Goal: Transaction & Acquisition: Purchase product/service

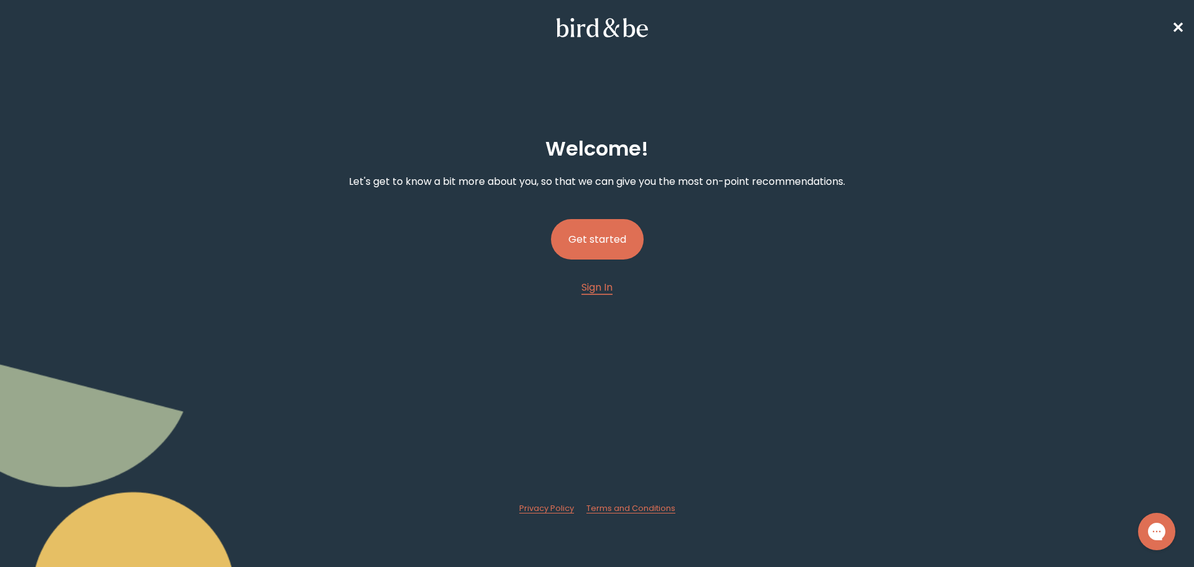
click at [592, 244] on button "Get started" at bounding box center [597, 239] width 93 height 40
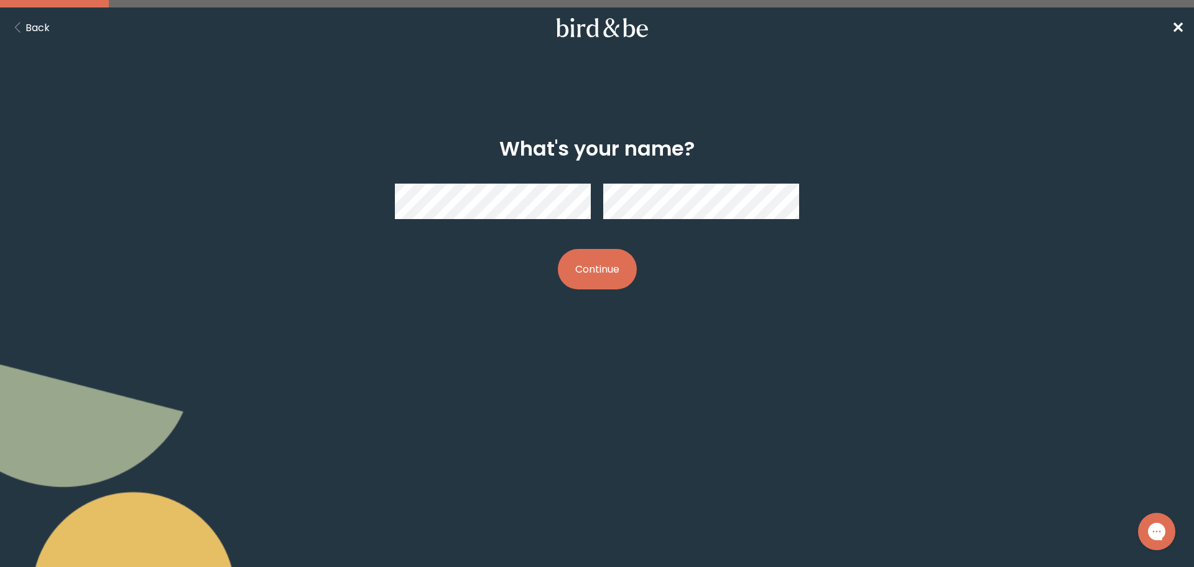
click at [610, 268] on button "Continue" at bounding box center [597, 269] width 79 height 40
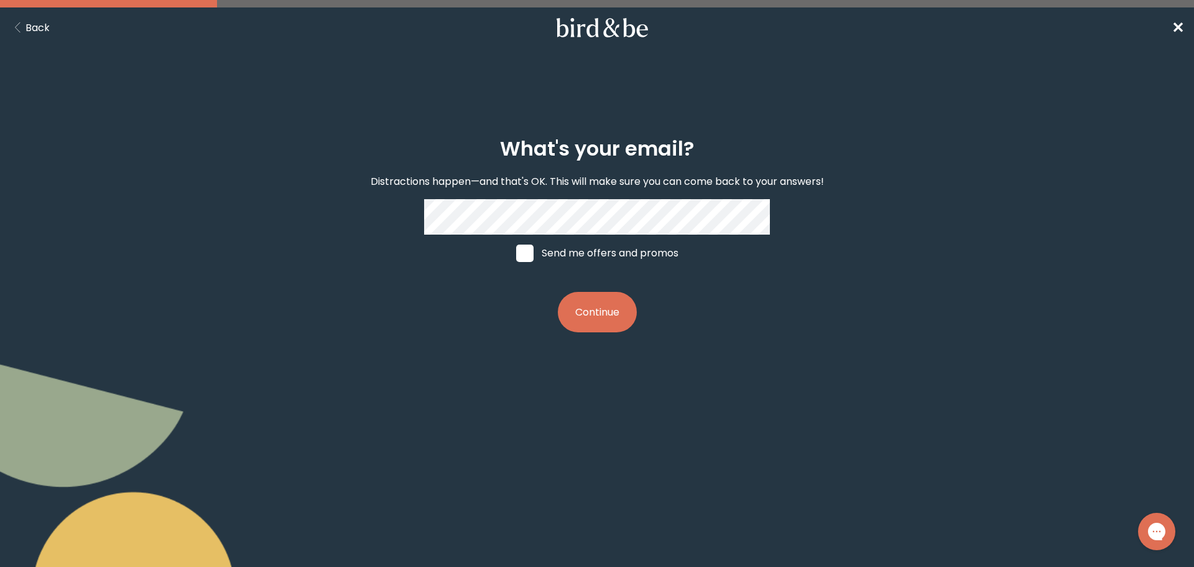
click at [589, 315] on button "Continue" at bounding box center [597, 312] width 79 height 40
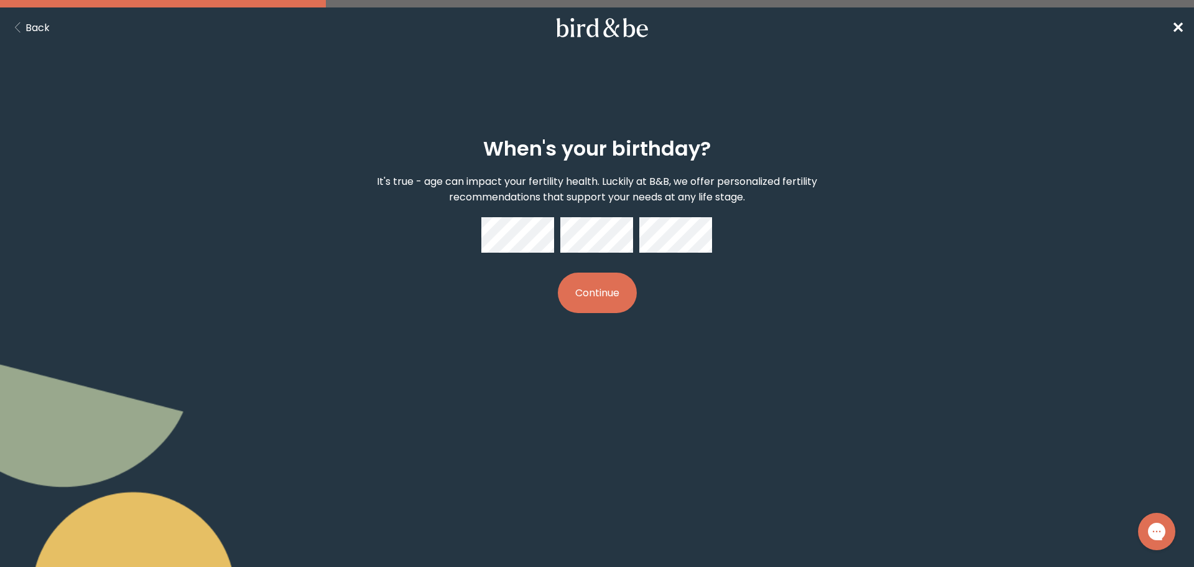
click at [610, 291] on button "Continue" at bounding box center [597, 292] width 79 height 40
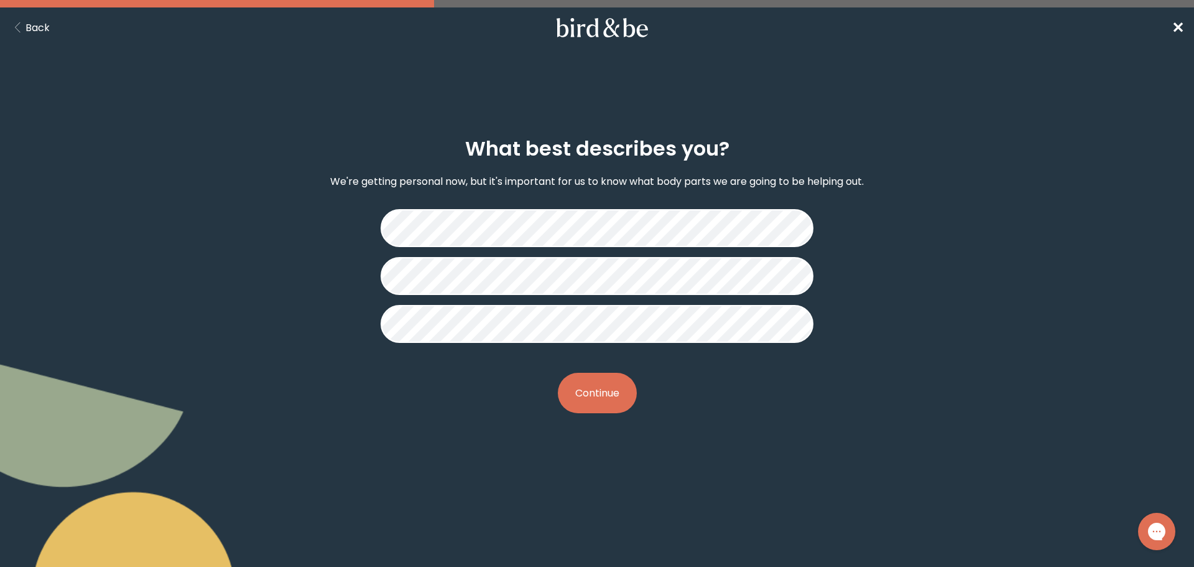
click at [608, 387] on button "Continue" at bounding box center [597, 393] width 79 height 40
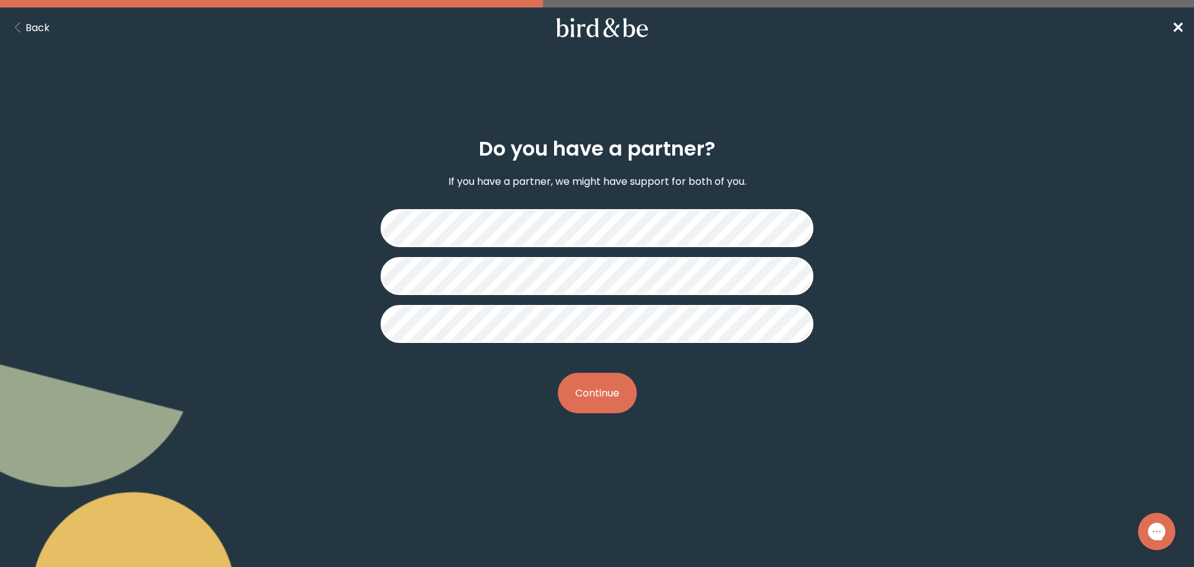
click at [607, 390] on button "Continue" at bounding box center [597, 393] width 79 height 40
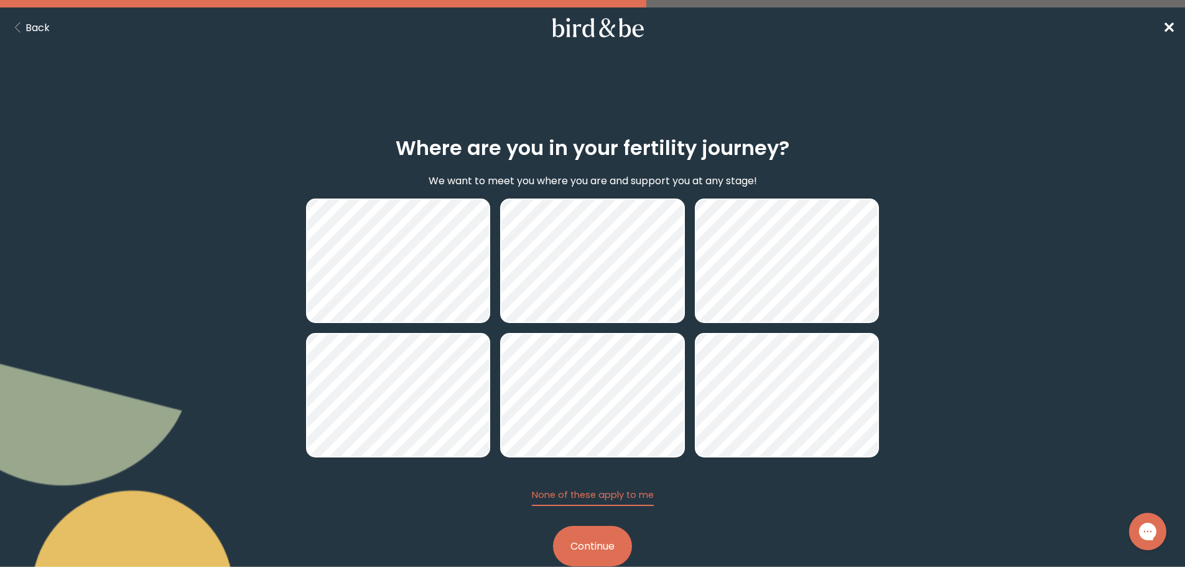
click at [587, 542] on button "Continue" at bounding box center [592, 546] width 79 height 40
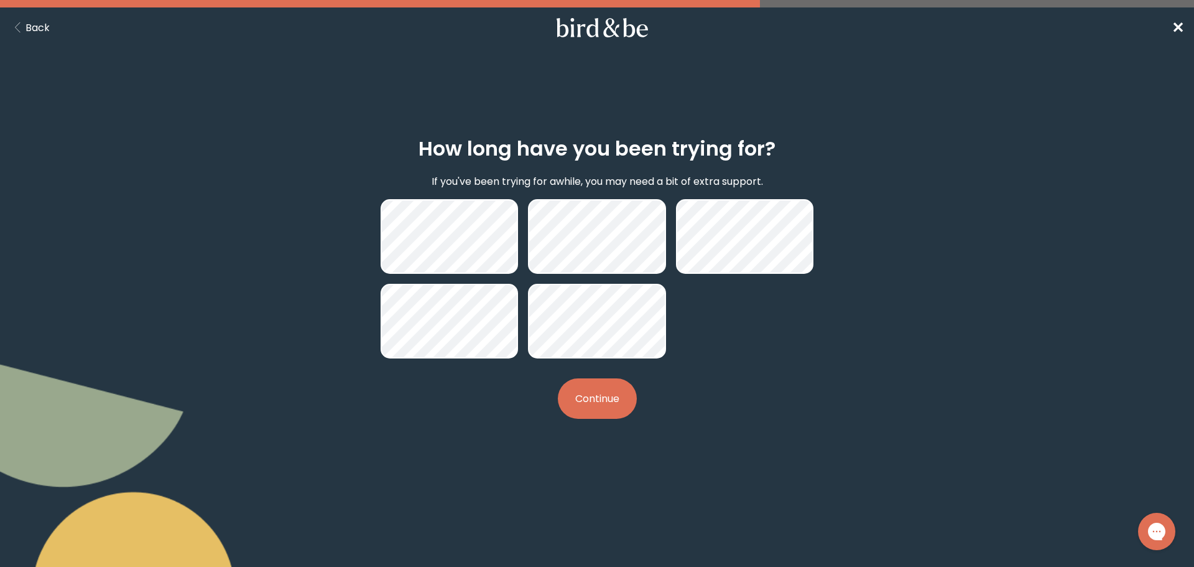
click at [608, 396] on button "Continue" at bounding box center [597, 398] width 79 height 40
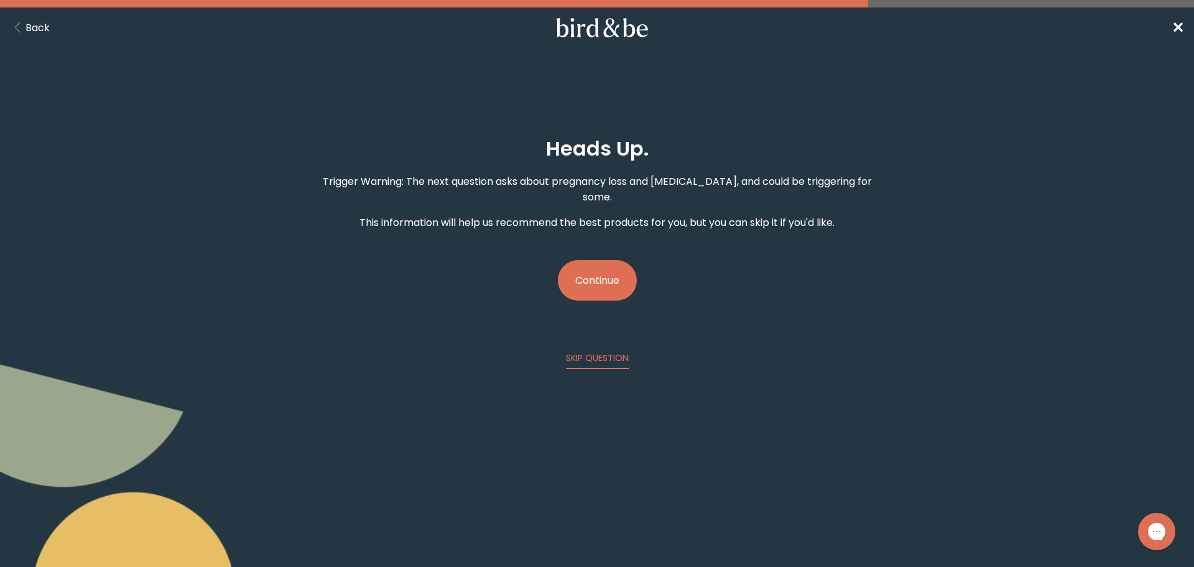
click at [597, 269] on button "Continue" at bounding box center [597, 280] width 79 height 40
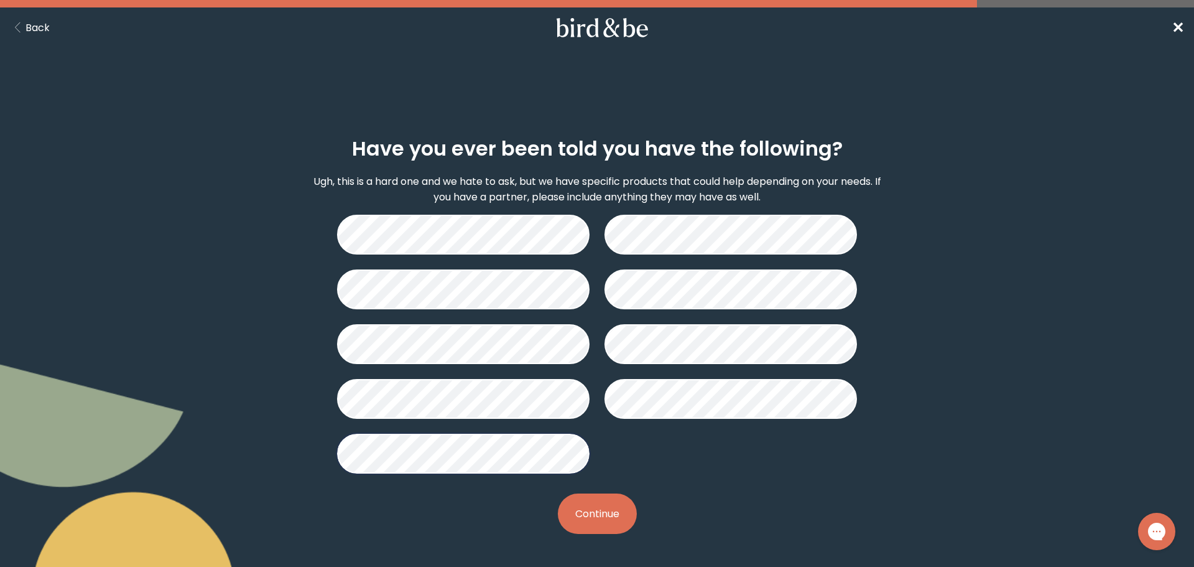
click at [599, 514] on button "Continue" at bounding box center [597, 513] width 79 height 40
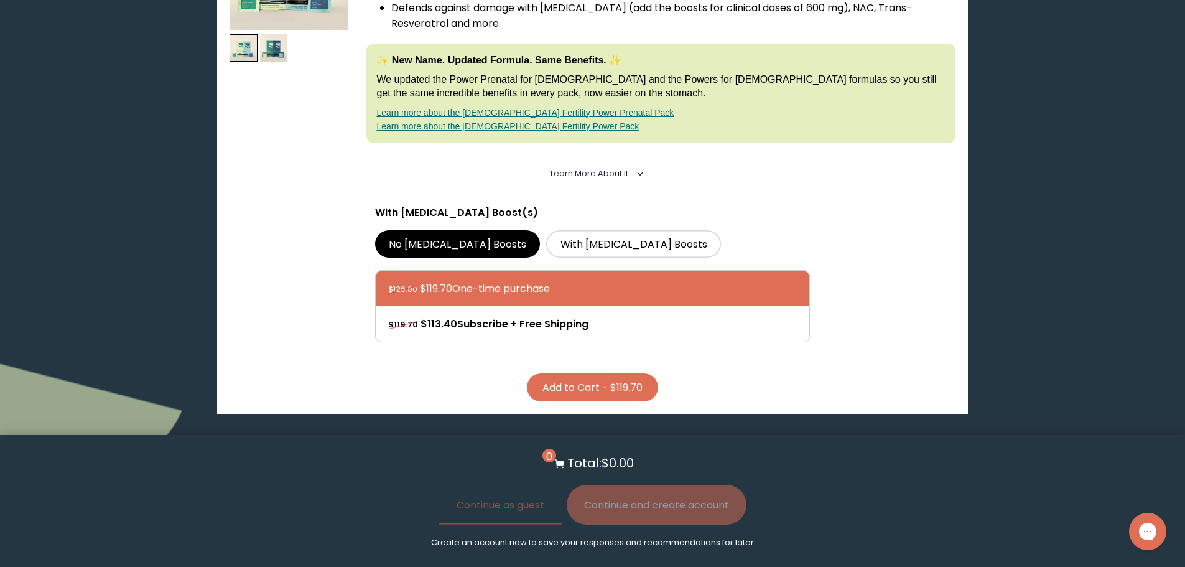
scroll to position [373, 0]
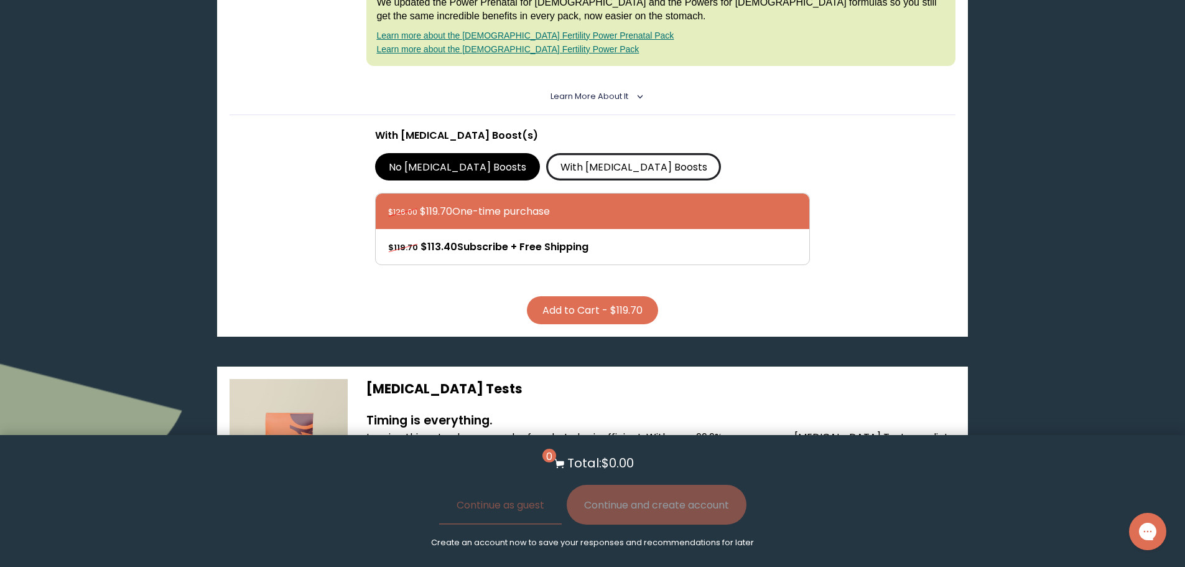
click at [546, 171] on label "With [MEDICAL_DATA] Boosts" at bounding box center [633, 166] width 175 height 27
click at [0, 0] on input "With [MEDICAL_DATA] Boosts" at bounding box center [0, 0] width 0 height 0
click at [431, 167] on label "No [MEDICAL_DATA] Boosts" at bounding box center [457, 166] width 165 height 27
click at [0, 0] on input "No [MEDICAL_DATA] Boosts" at bounding box center [0, 0] width 0 height 0
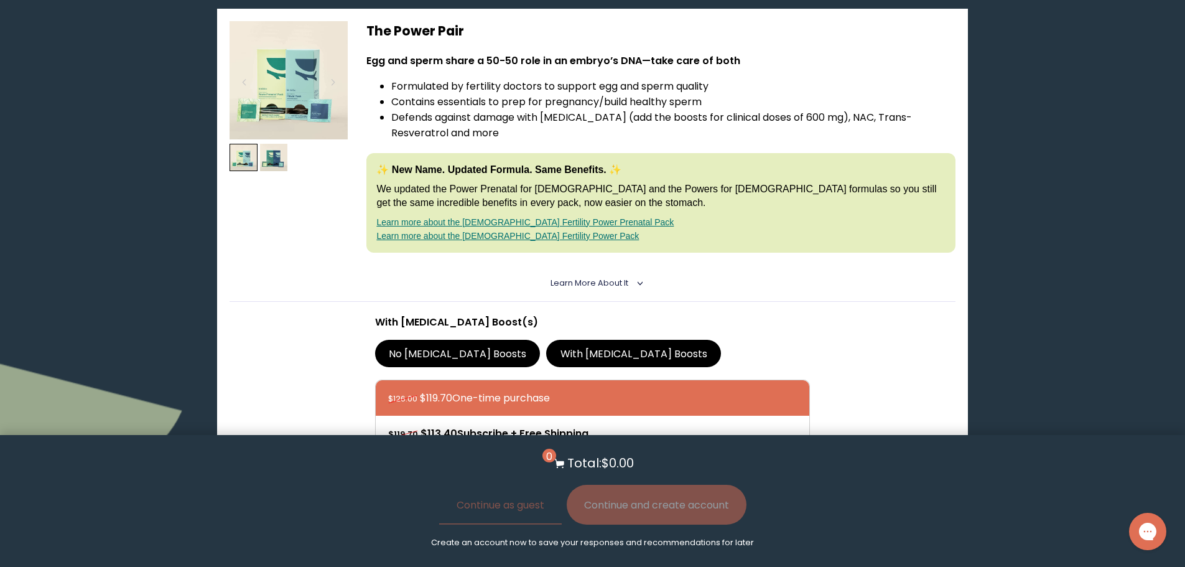
scroll to position [249, 0]
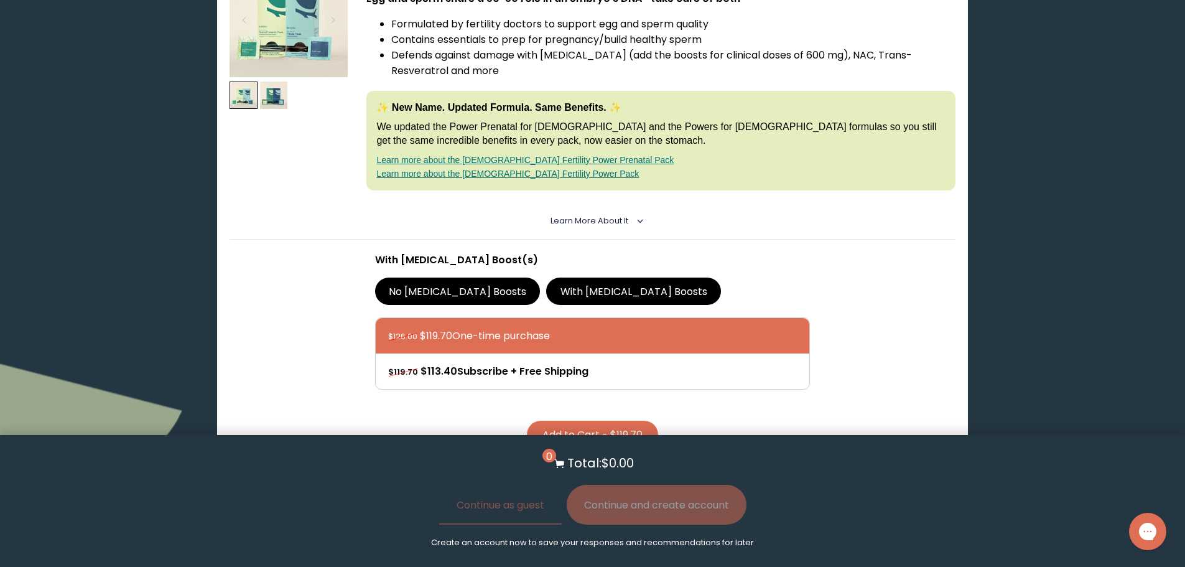
click at [604, 223] on span "Learn More About it" at bounding box center [589, 220] width 78 height 11
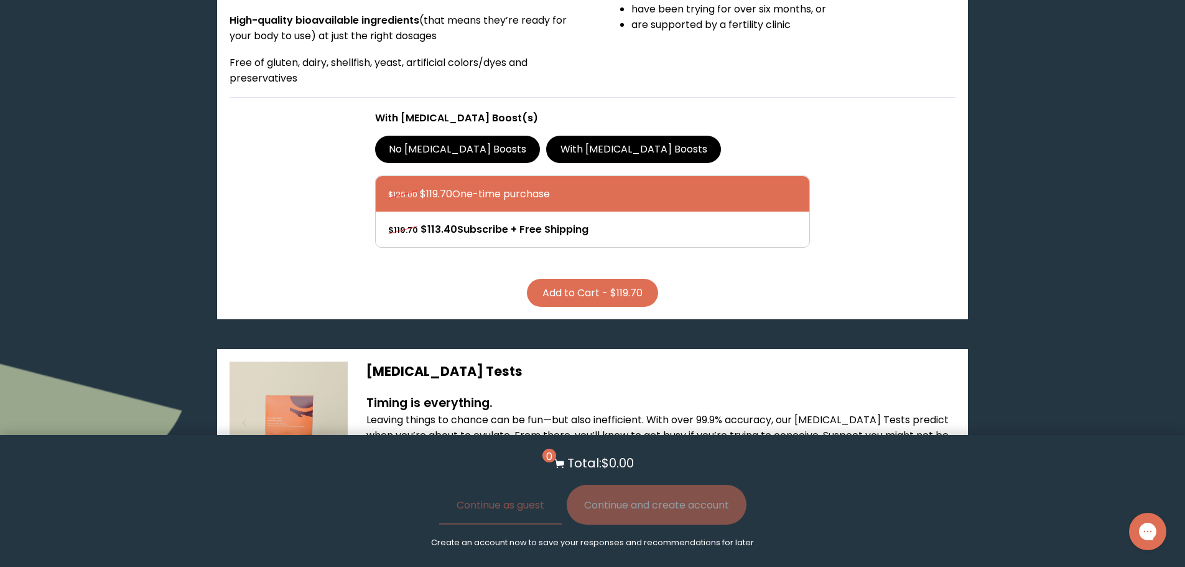
scroll to position [622, 0]
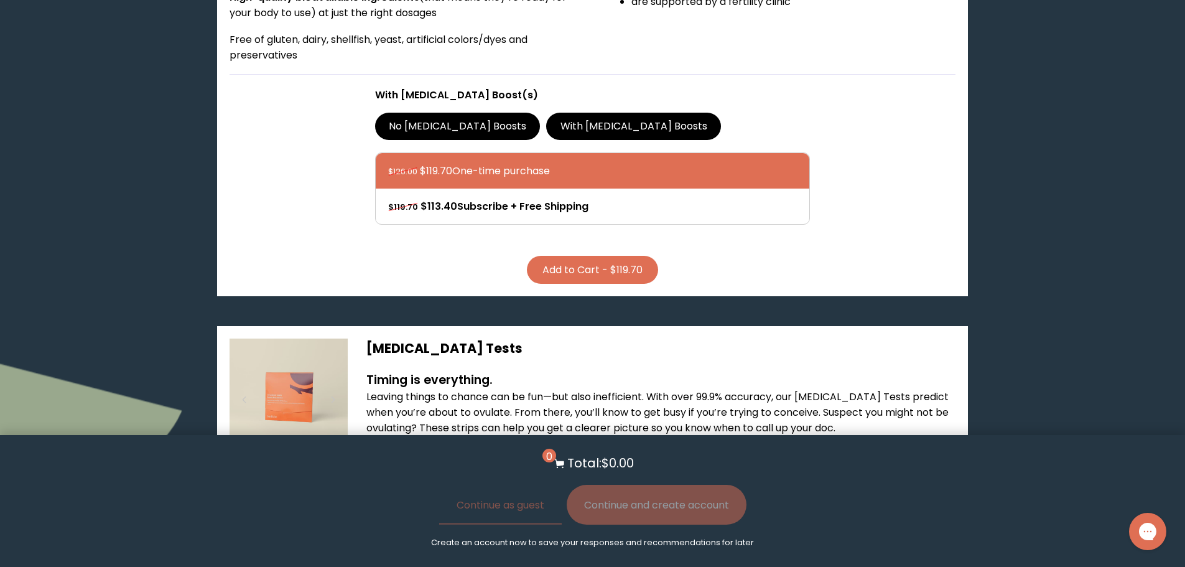
click at [547, 129] on label "With [MEDICAL_DATA] Boosts" at bounding box center [633, 126] width 175 height 27
click at [0, 0] on input "With [MEDICAL_DATA] Boosts" at bounding box center [0, 0] width 0 height 0
click at [425, 123] on label "No [MEDICAL_DATA] Boosts" at bounding box center [457, 126] width 165 height 27
click at [0, 0] on input "No [MEDICAL_DATA] Boosts" at bounding box center [0, 0] width 0 height 0
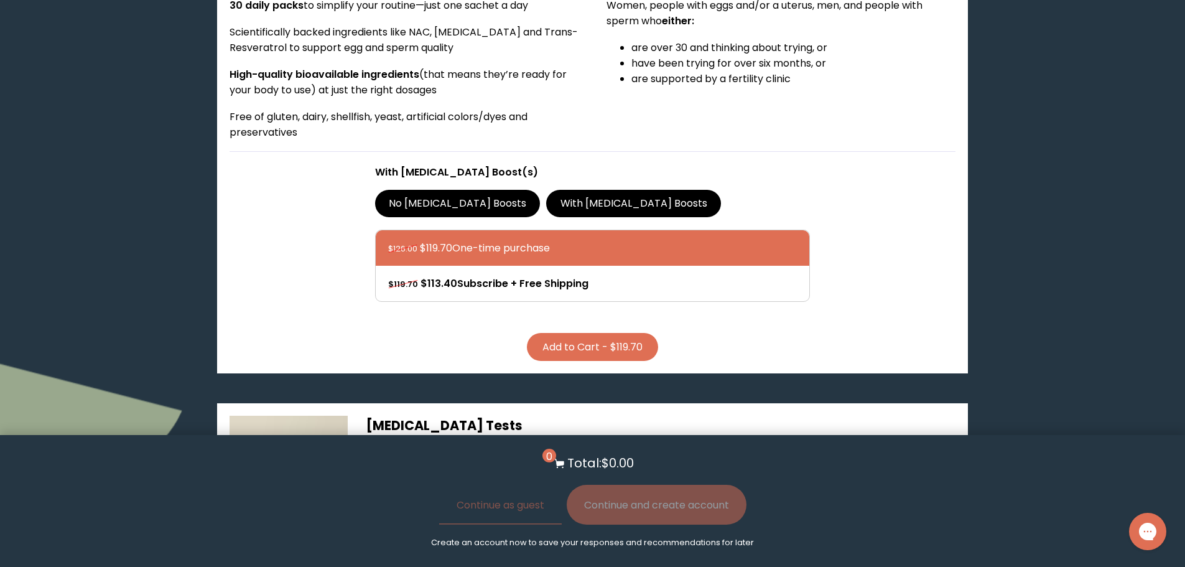
scroll to position [560, 0]
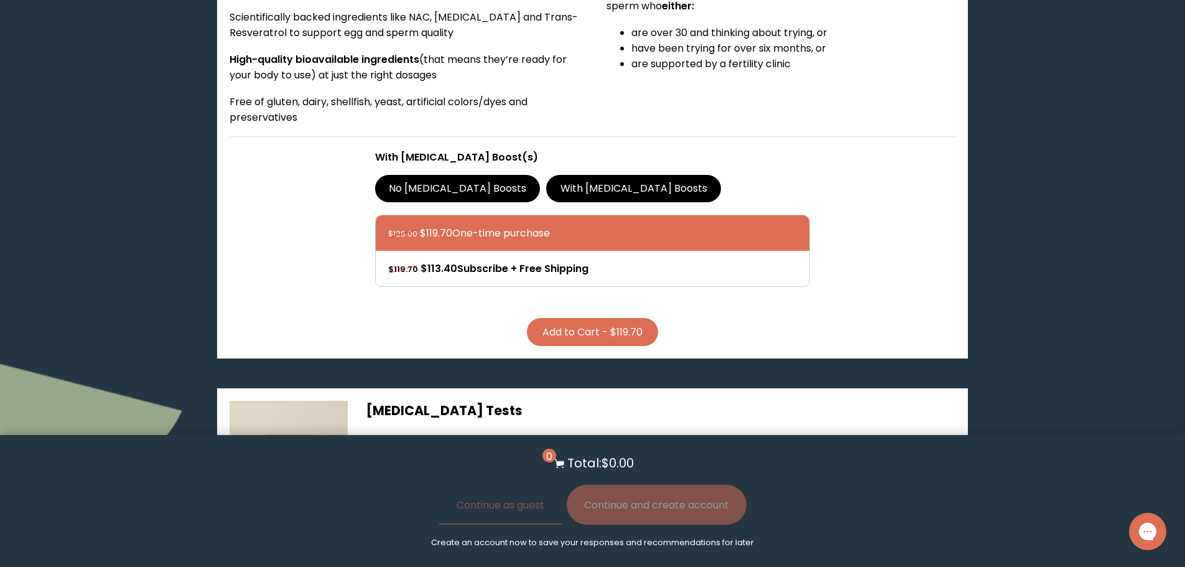
click at [570, 325] on button "Add to Cart - $119.70" at bounding box center [592, 332] width 131 height 28
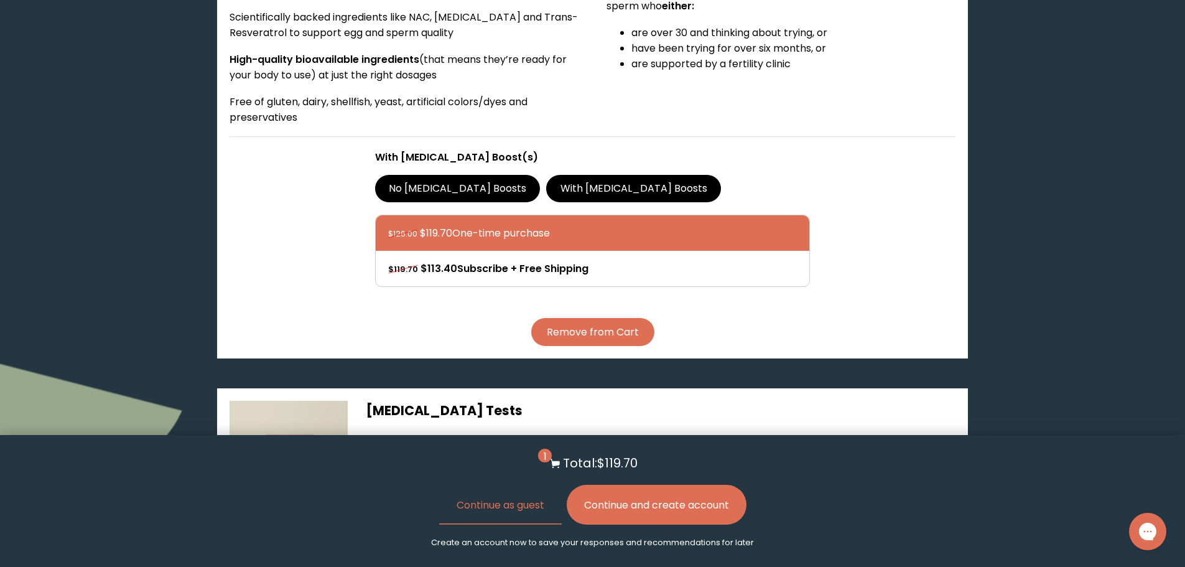
click at [552, 187] on label "With [MEDICAL_DATA] Boosts" at bounding box center [633, 188] width 175 height 27
click at [0, 0] on input "With [MEDICAL_DATA] Boosts" at bounding box center [0, 0] width 0 height 0
click at [469, 180] on label "No [MEDICAL_DATA] Boosts" at bounding box center [457, 188] width 165 height 27
click at [0, 0] on input "No [MEDICAL_DATA] Boosts" at bounding box center [0, 0] width 0 height 0
click at [546, 183] on label "With [MEDICAL_DATA] Boosts" at bounding box center [633, 188] width 175 height 27
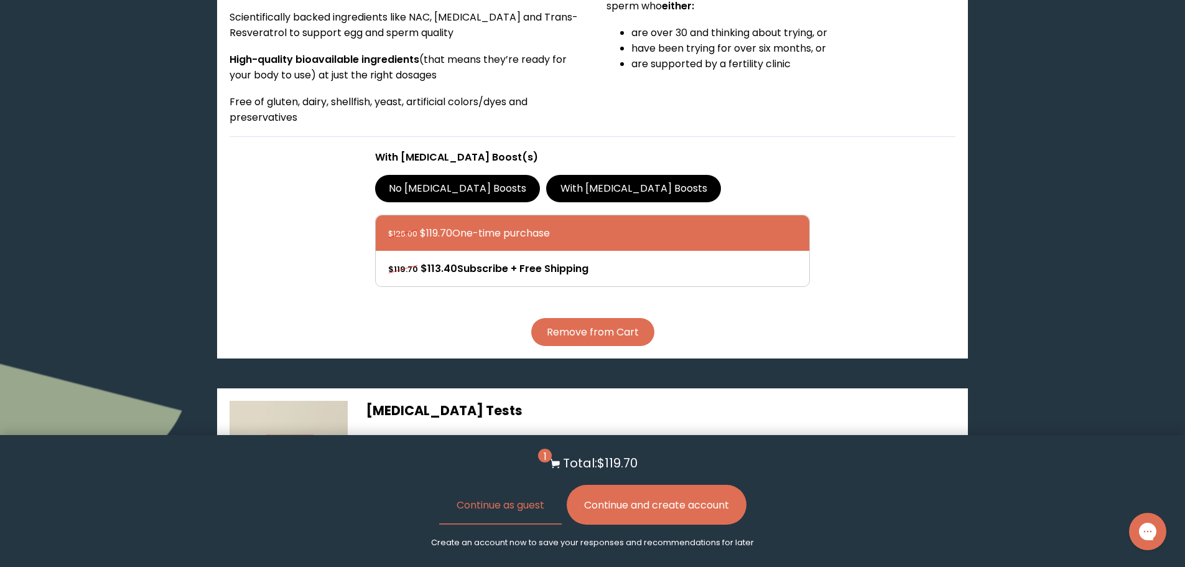
click at [0, 0] on input "With [MEDICAL_DATA] Boosts" at bounding box center [0, 0] width 0 height 0
click at [490, 498] on button "Continue as guest" at bounding box center [500, 505] width 123 height 40
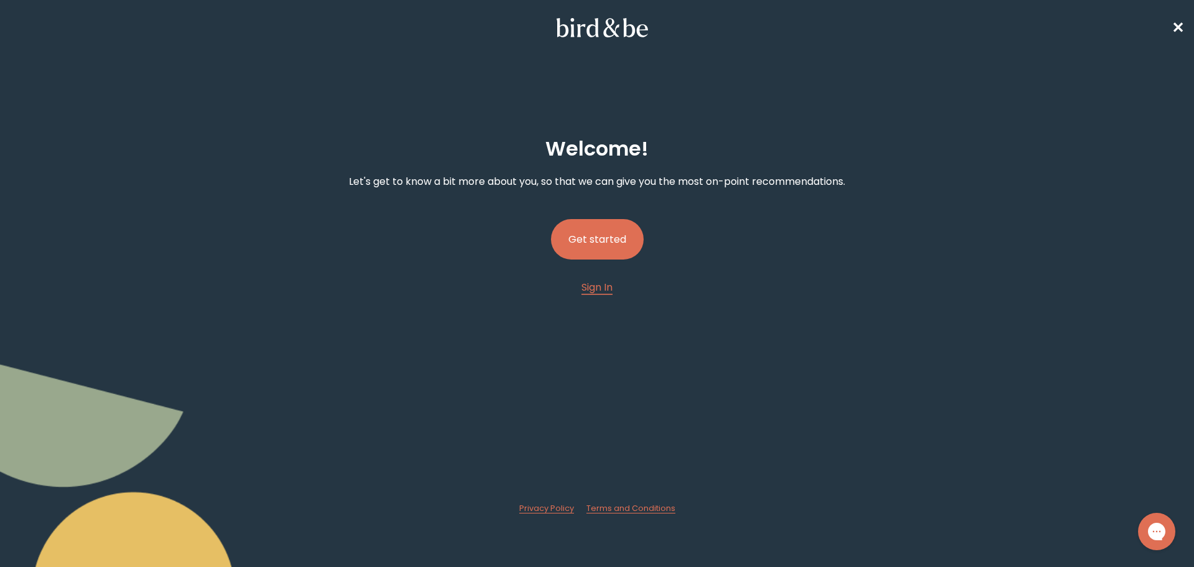
click at [597, 235] on button "Get started" at bounding box center [597, 239] width 93 height 40
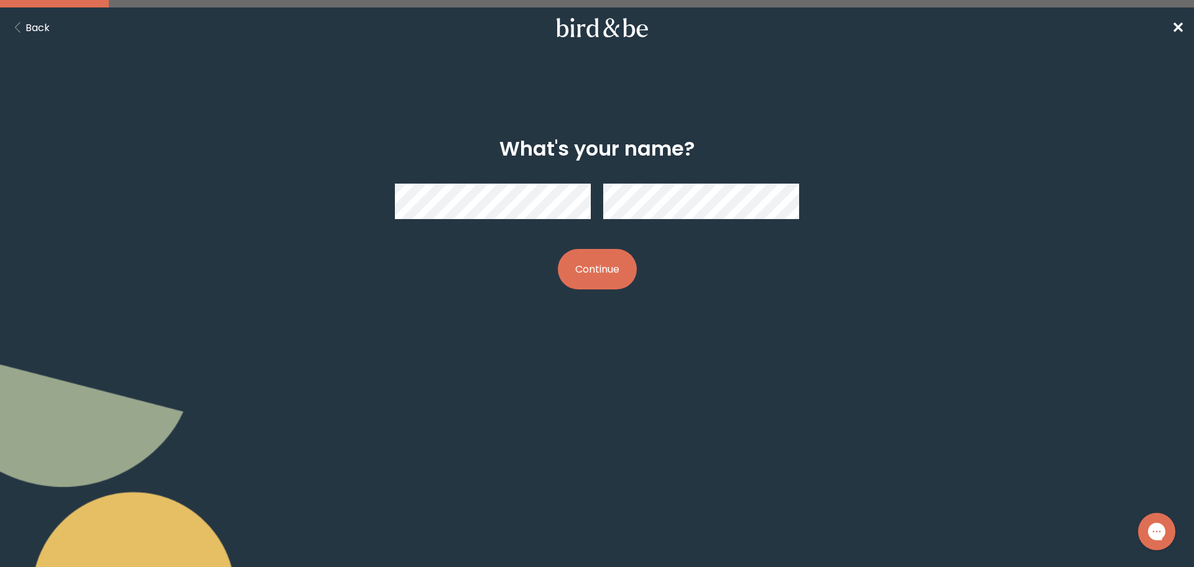
click at [608, 262] on button "Continue" at bounding box center [597, 269] width 79 height 40
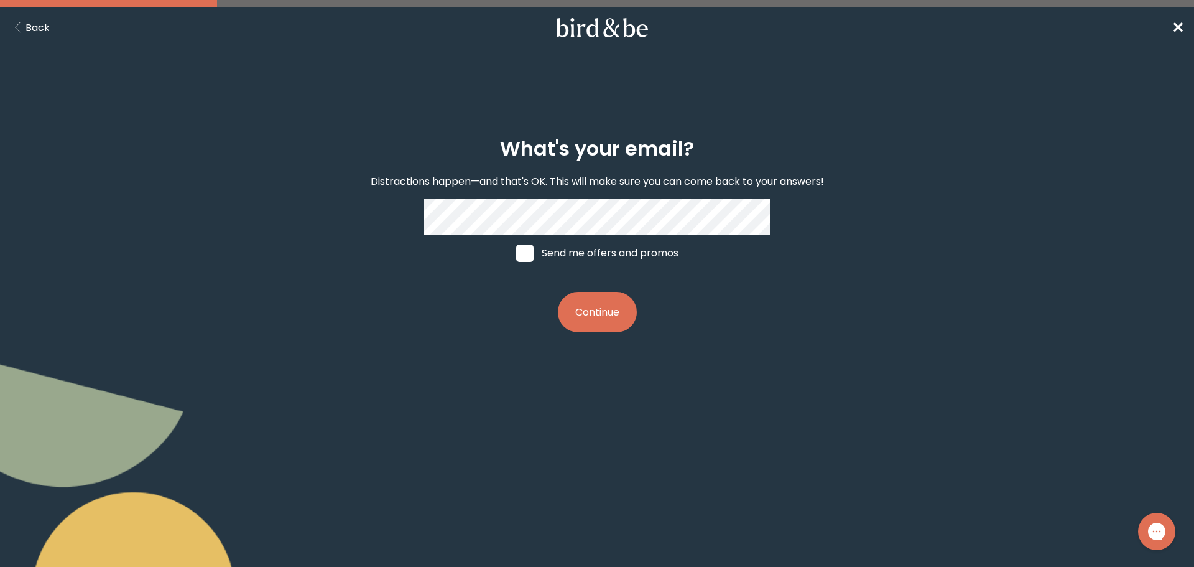
click at [585, 312] on button "Continue" at bounding box center [597, 312] width 79 height 40
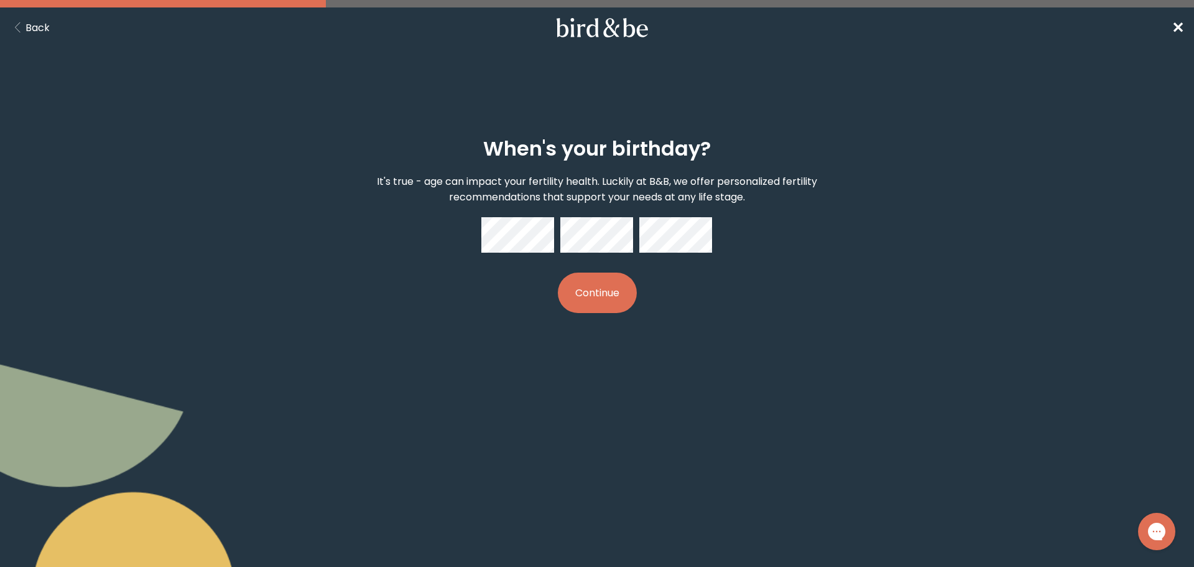
click at [620, 297] on button "Continue" at bounding box center [597, 292] width 79 height 40
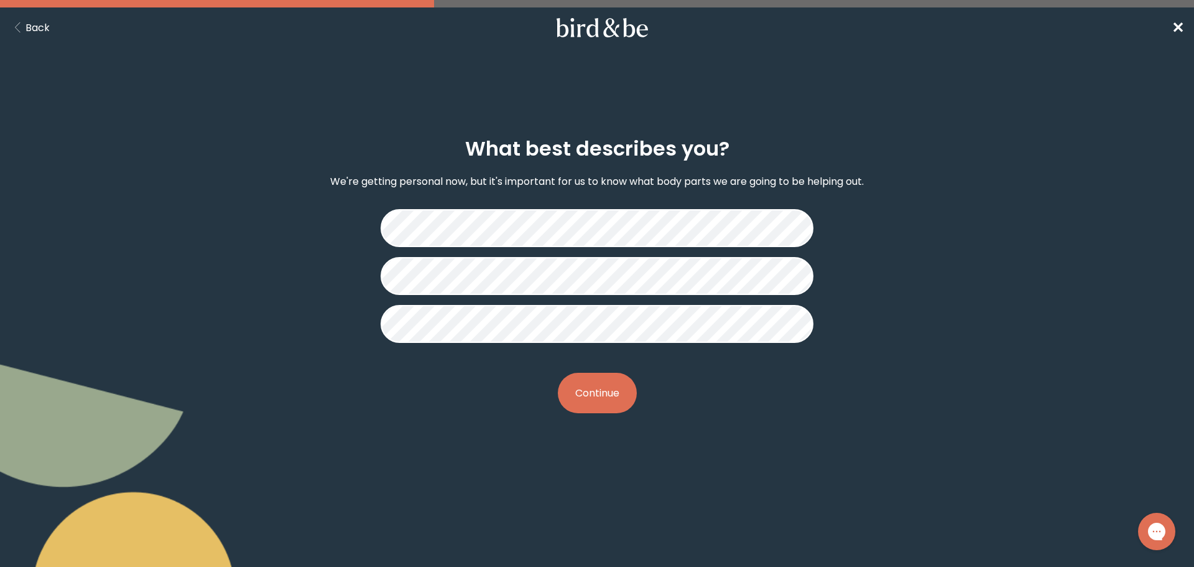
click at [595, 389] on button "Continue" at bounding box center [597, 393] width 79 height 40
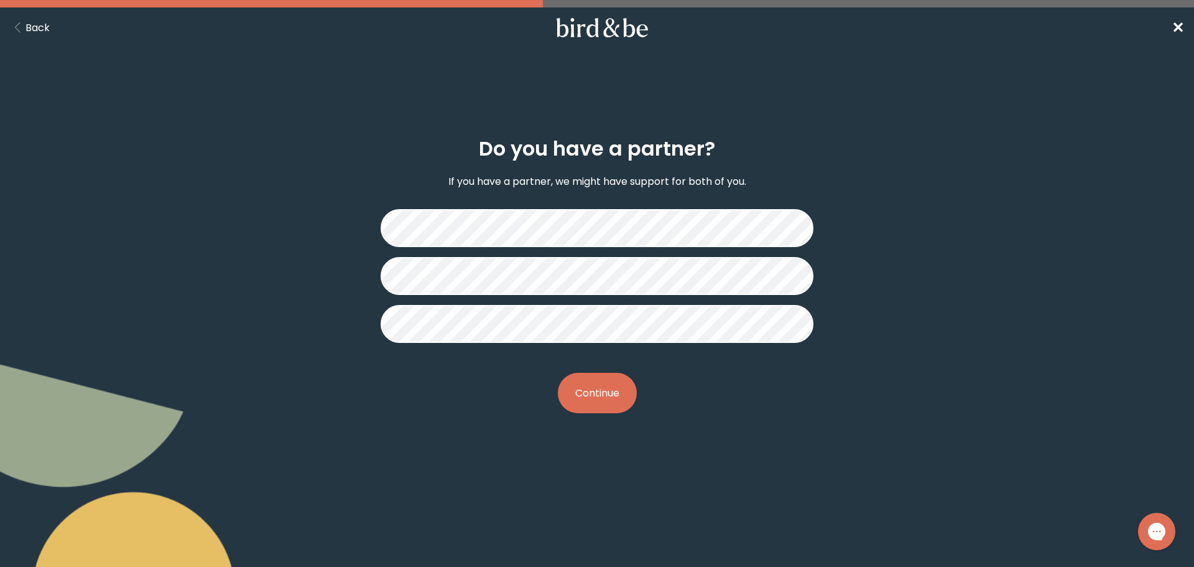
click at [601, 389] on button "Continue" at bounding box center [597, 393] width 79 height 40
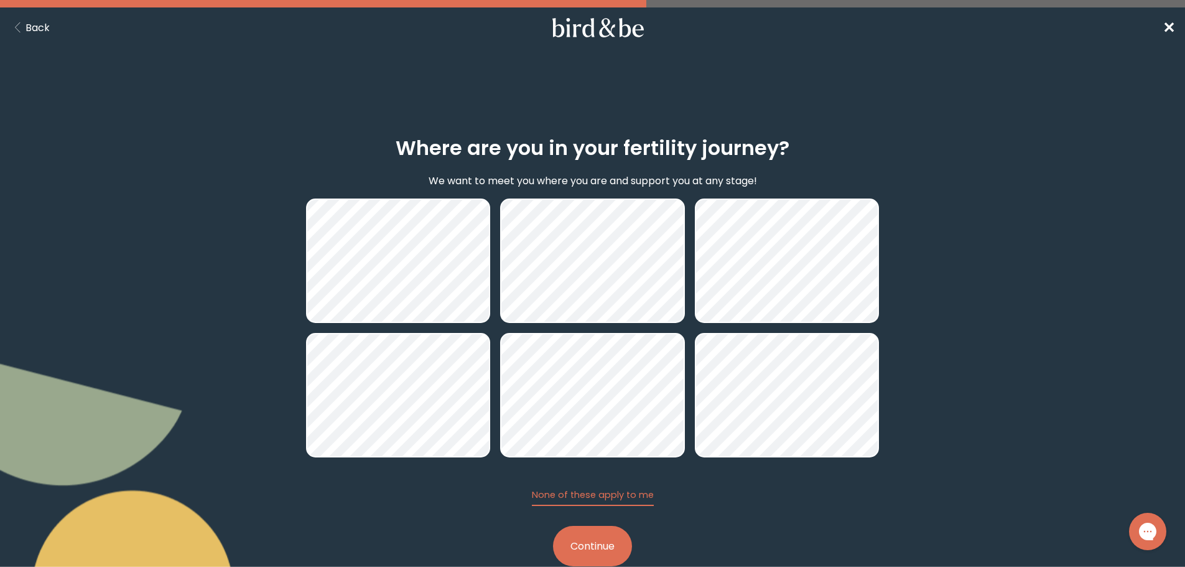
click at [604, 531] on button "Continue" at bounding box center [592, 546] width 79 height 40
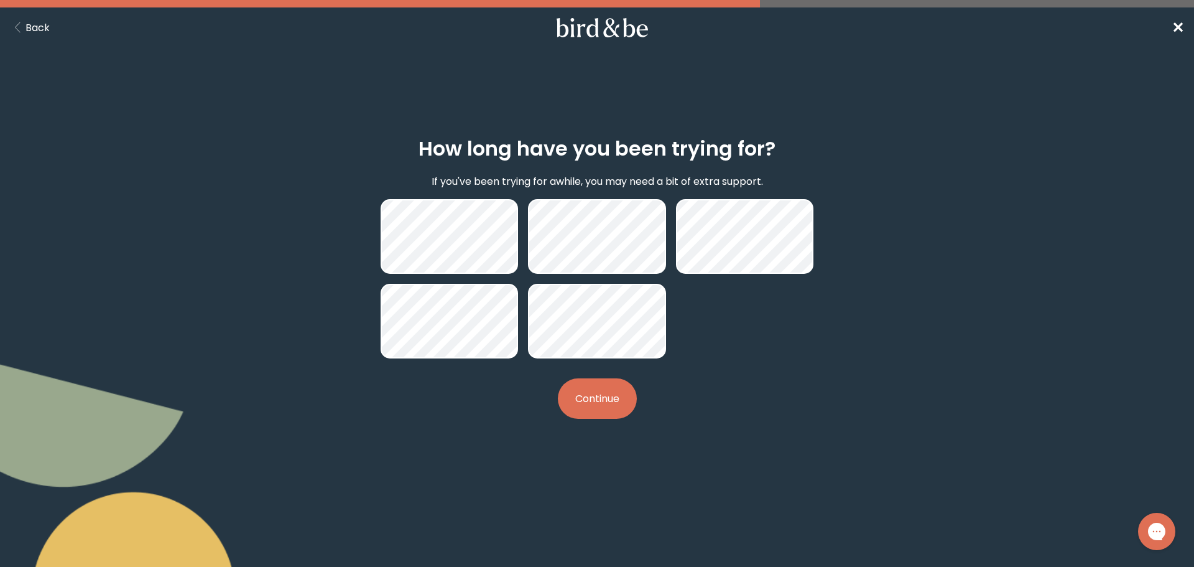
click at [598, 399] on button "Continue" at bounding box center [597, 398] width 79 height 40
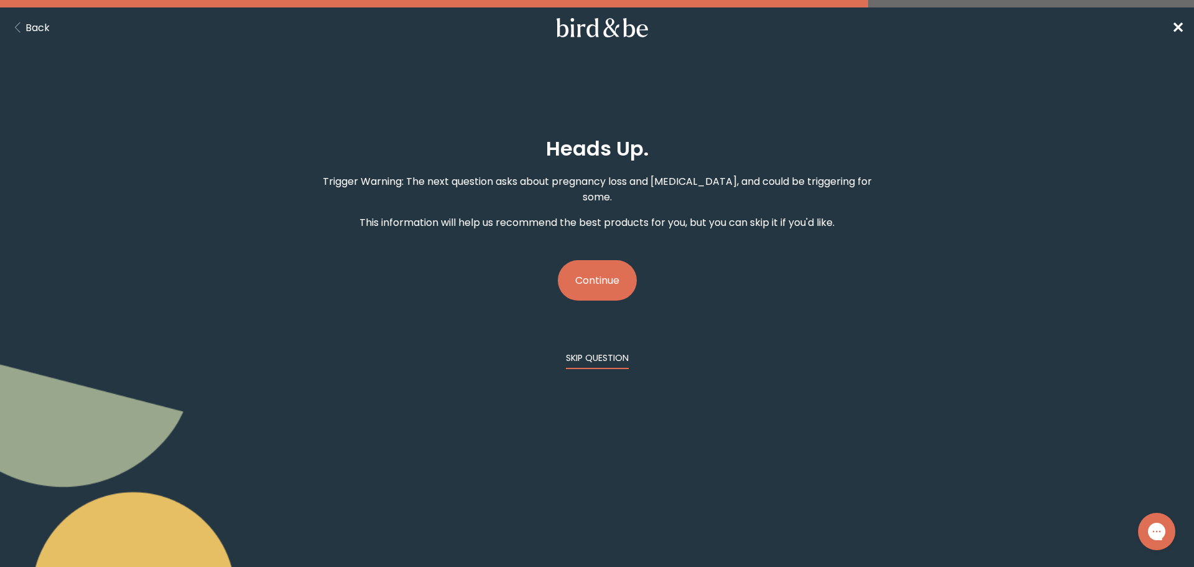
click at [612, 351] on button "SKIP QUESTION" at bounding box center [597, 359] width 63 height 17
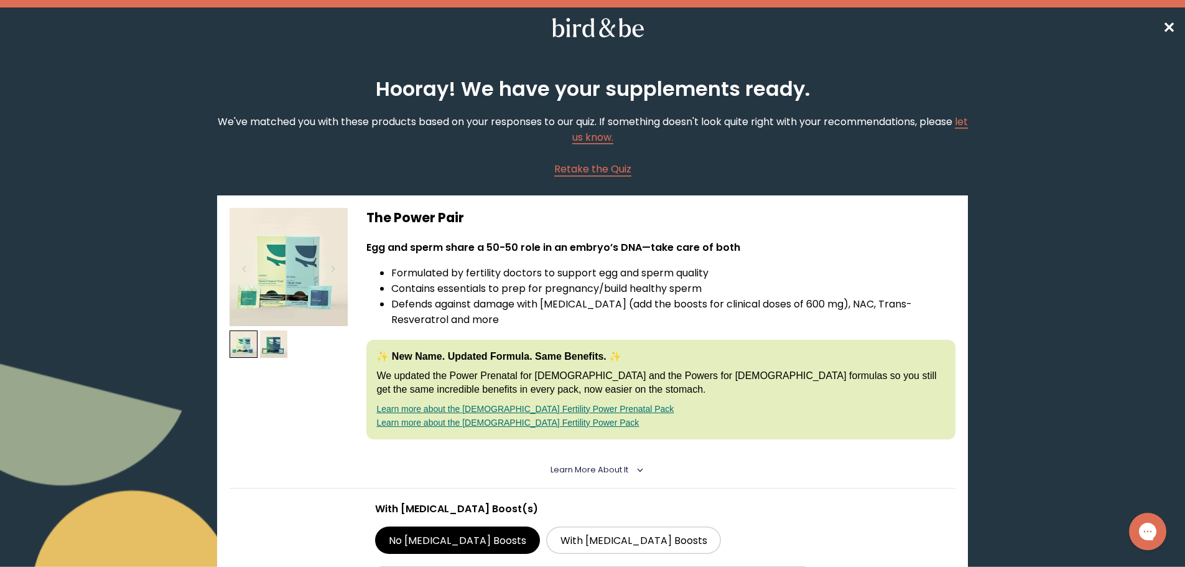
click at [565, 29] on icon at bounding box center [598, 27] width 98 height 19
